Goal: Go to known website: Access a specific website the user already knows

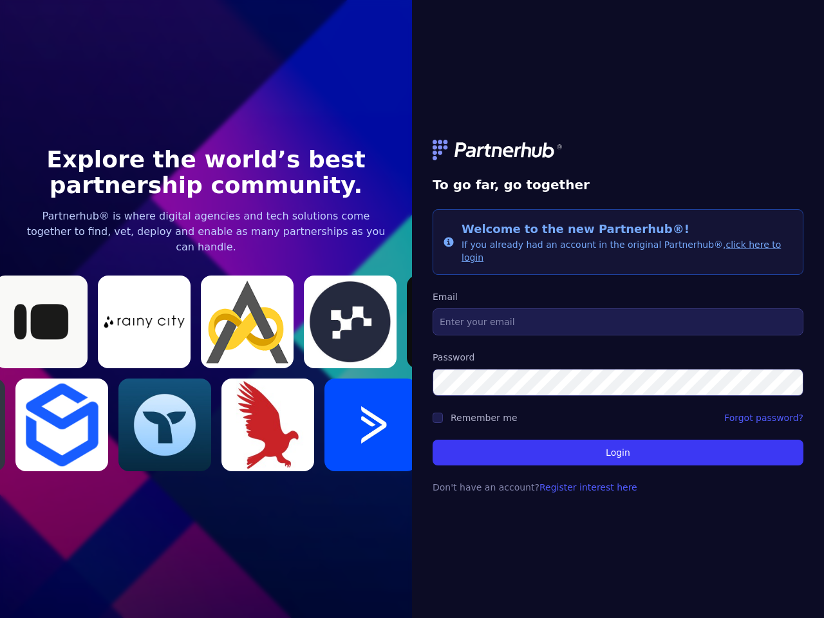
click at [618, 156] on link at bounding box center [618, 150] width 371 height 21
